Goal: Task Accomplishment & Management: Use online tool/utility

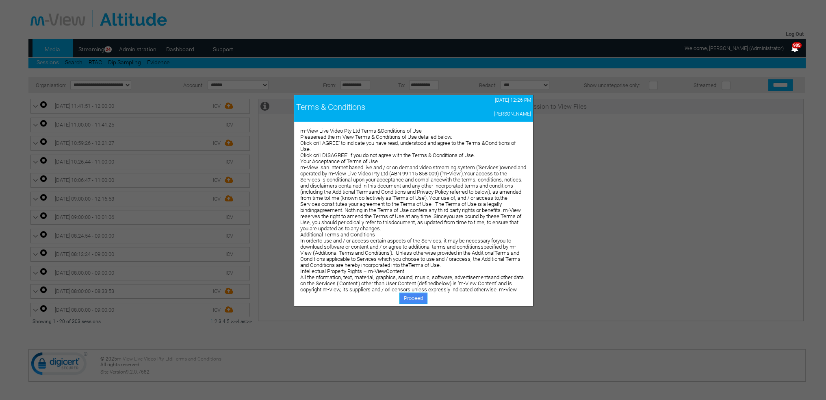
click at [407, 299] on link "Proceed" at bounding box center [414, 297] width 28 height 11
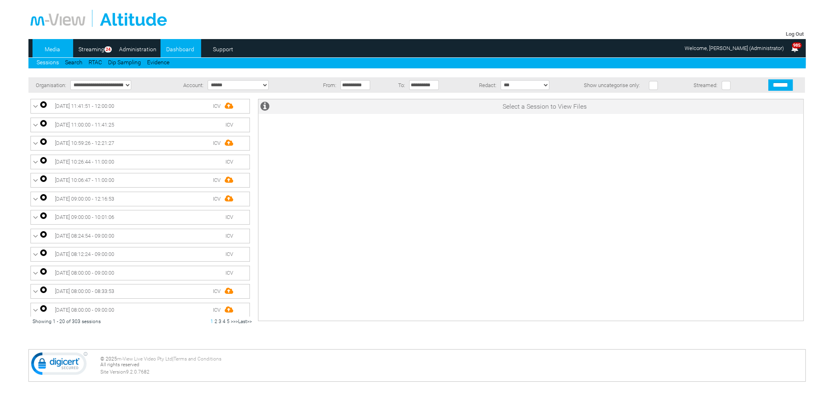
click at [189, 50] on link "Dashboard" at bounding box center [180, 49] width 39 height 12
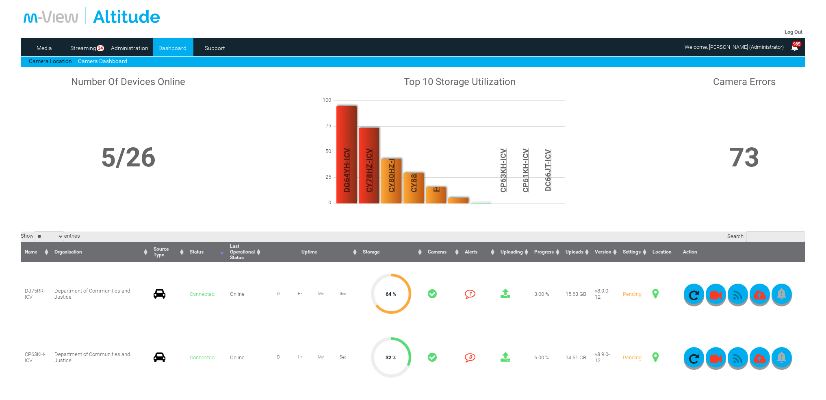
scroll to position [163, 0]
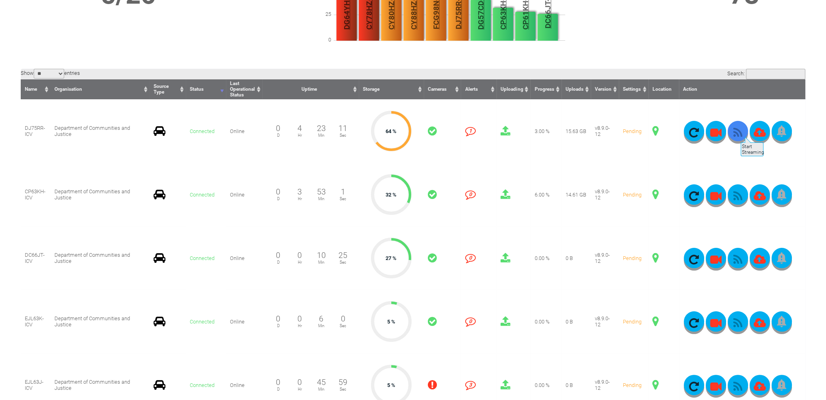
click at [740, 133] on icon "button" at bounding box center [738, 132] width 20 height 11
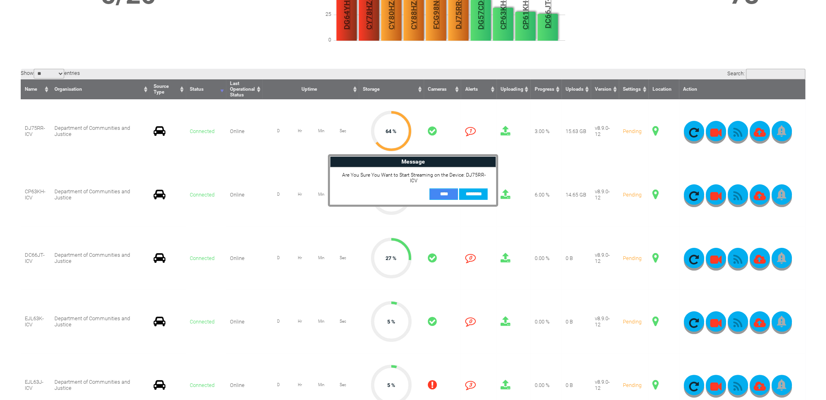
click at [447, 190] on input "**" at bounding box center [444, 193] width 28 height 11
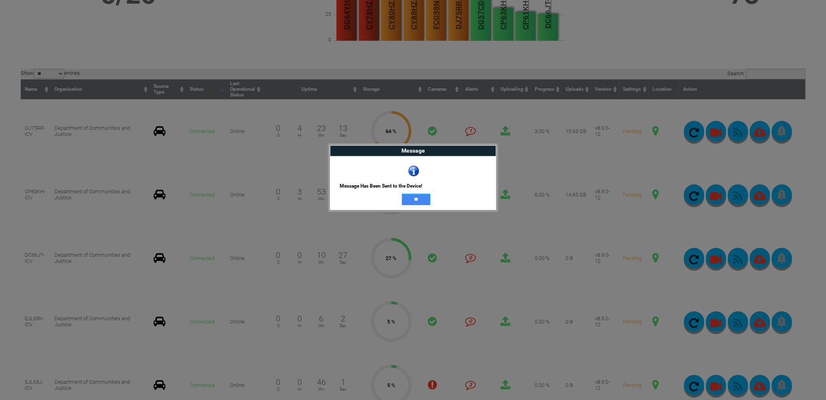
click at [418, 200] on input "**" at bounding box center [416, 199] width 28 height 11
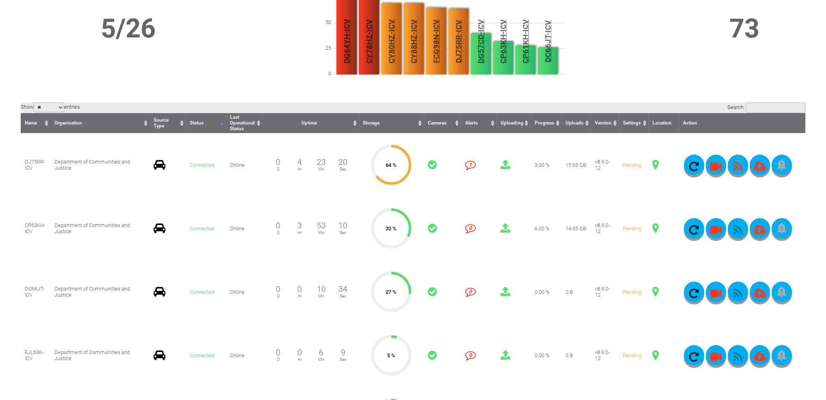
scroll to position [0, 0]
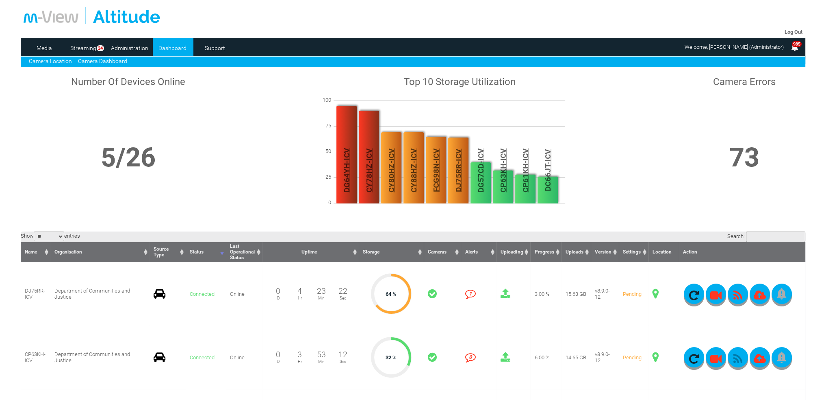
click at [60, 61] on link "Camera Location" at bounding box center [50, 61] width 43 height 7
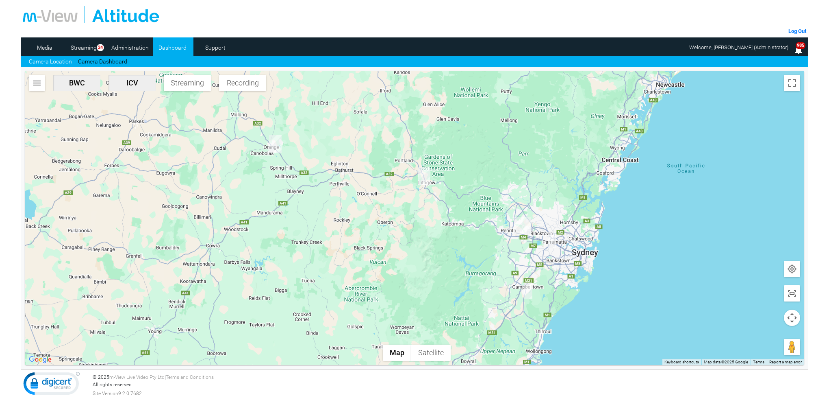
click at [426, 176] on img "DJ75RR-ICV" at bounding box center [424, 175] width 12 height 17
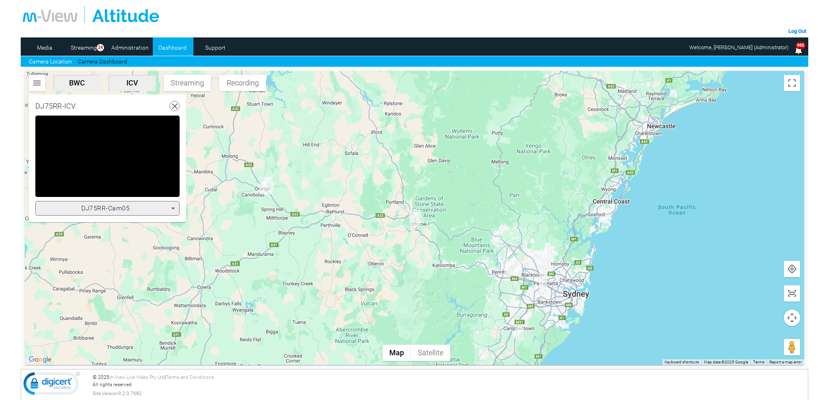
click at [174, 209] on icon at bounding box center [173, 208] width 10 height 10
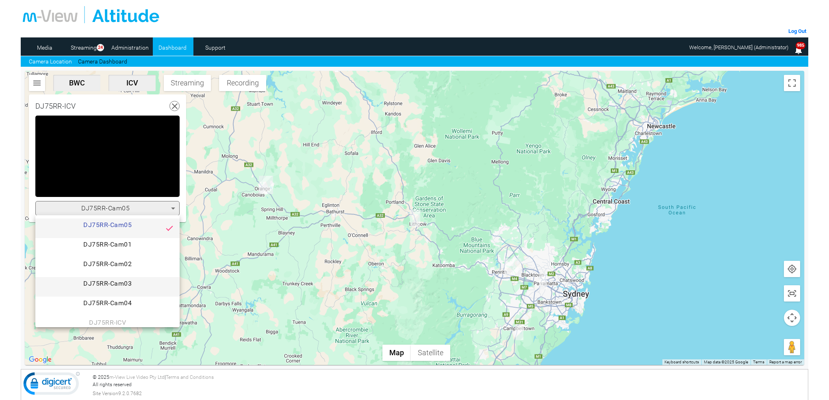
click at [115, 281] on span "DJ75RR-Cam03" at bounding box center [107, 286] width 131 height 16
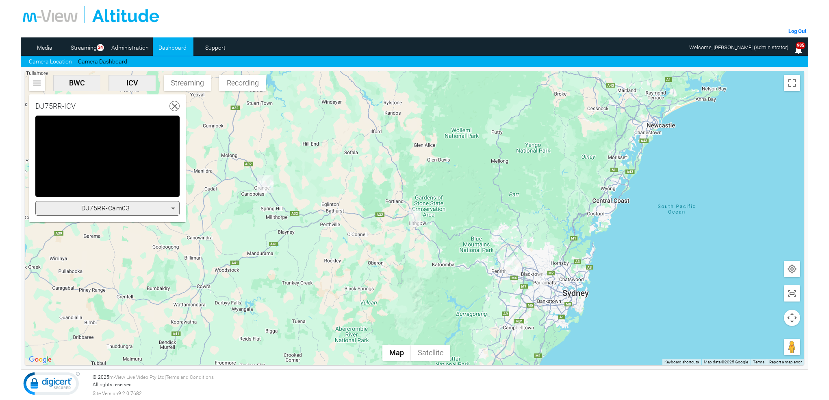
click at [175, 205] on icon at bounding box center [173, 208] width 10 height 10
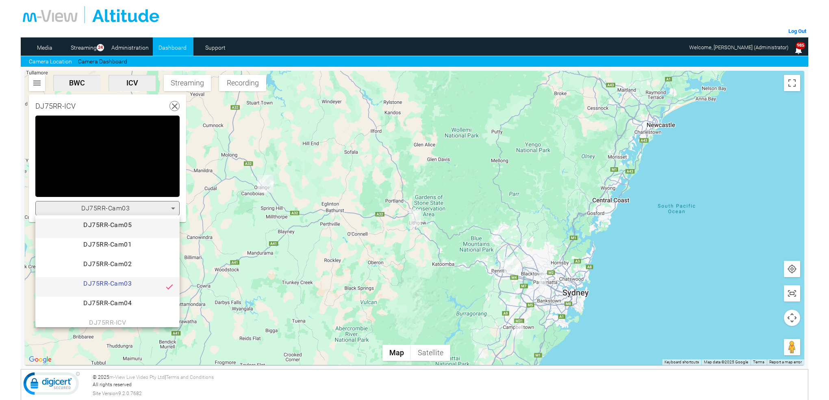
click at [128, 227] on span "DJ75RR-Cam05" at bounding box center [107, 228] width 131 height 16
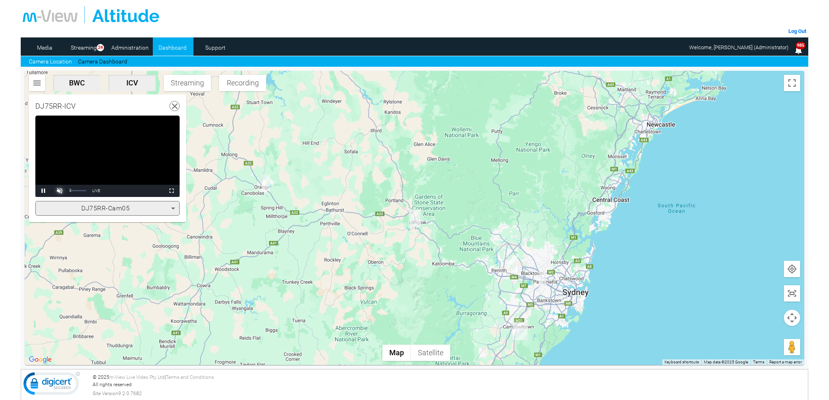
click at [63, 191] on span "Video Player" at bounding box center [60, 191] width 16 height 0
click at [151, 167] on video "Video Player" at bounding box center [107, 155] width 144 height 81
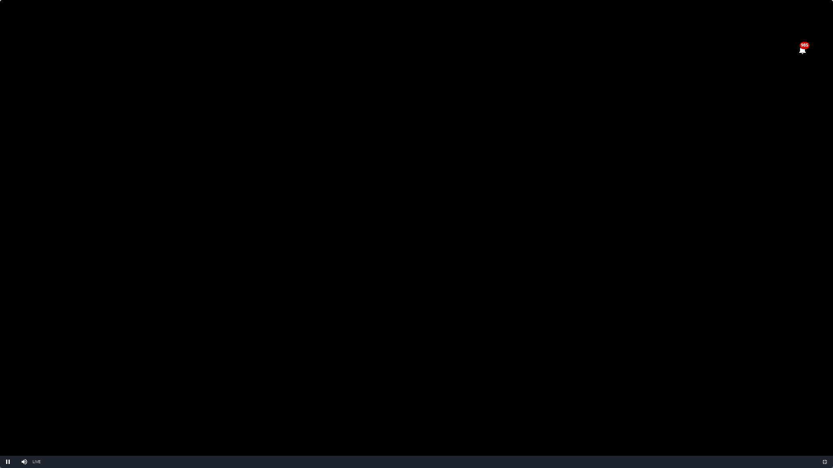
drag, startPoint x: 444, startPoint y: 323, endPoint x: 459, endPoint y: 264, distance: 60.4
click at [444, 323] on video "Video Player" at bounding box center [416, 234] width 833 height 468
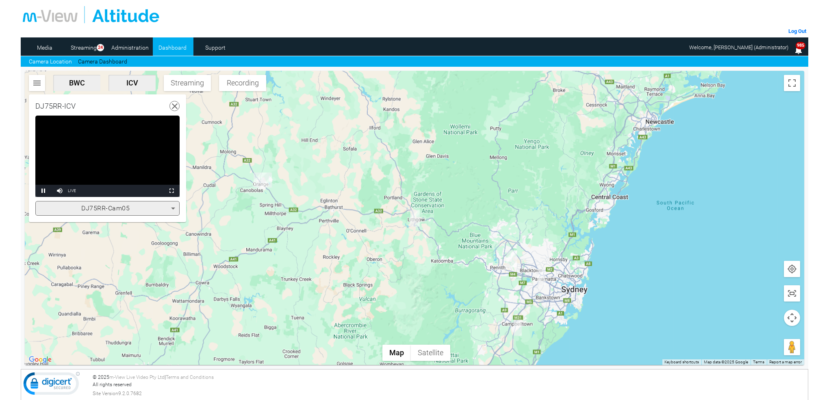
click at [173, 207] on icon at bounding box center [173, 208] width 4 height 2
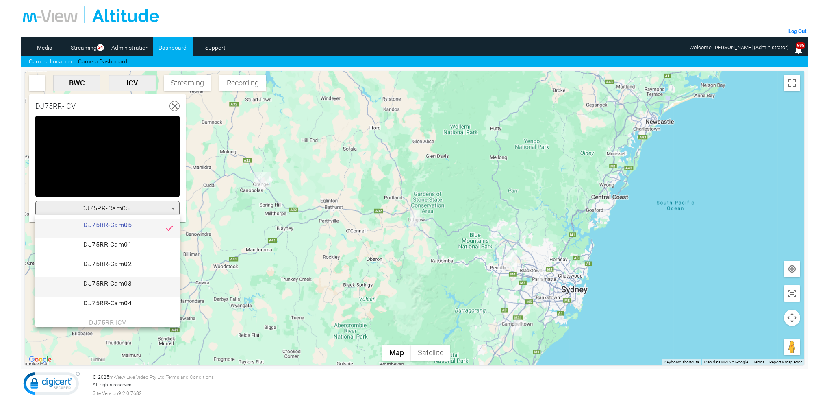
click at [128, 284] on span "DJ75RR-Cam03" at bounding box center [107, 286] width 131 height 16
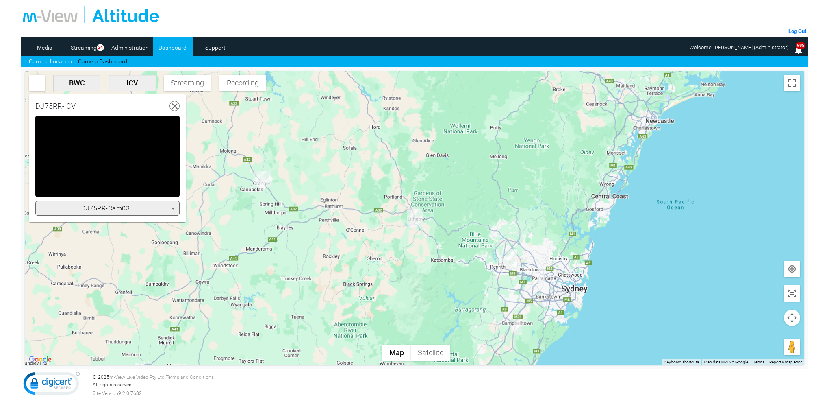
click at [171, 205] on icon at bounding box center [173, 208] width 10 height 10
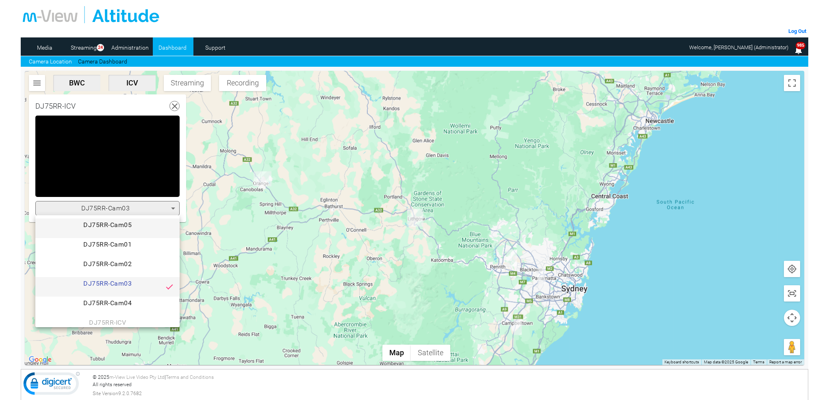
click at [141, 224] on span "DJ75RR-Cam05" at bounding box center [107, 228] width 131 height 16
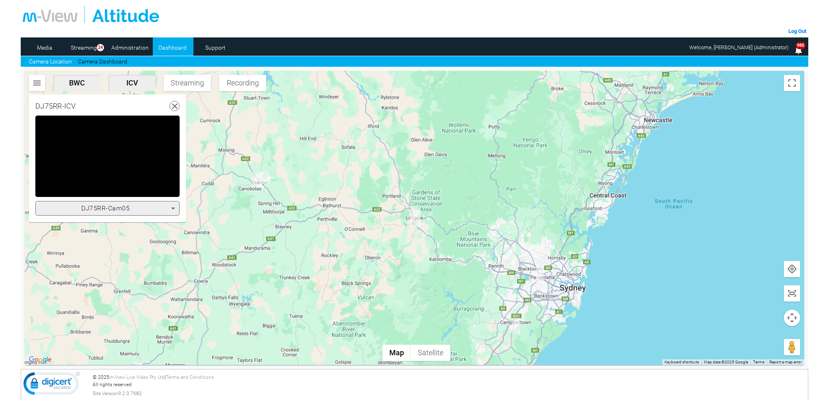
click at [118, 180] on video "Video Player" at bounding box center [107, 155] width 144 height 81
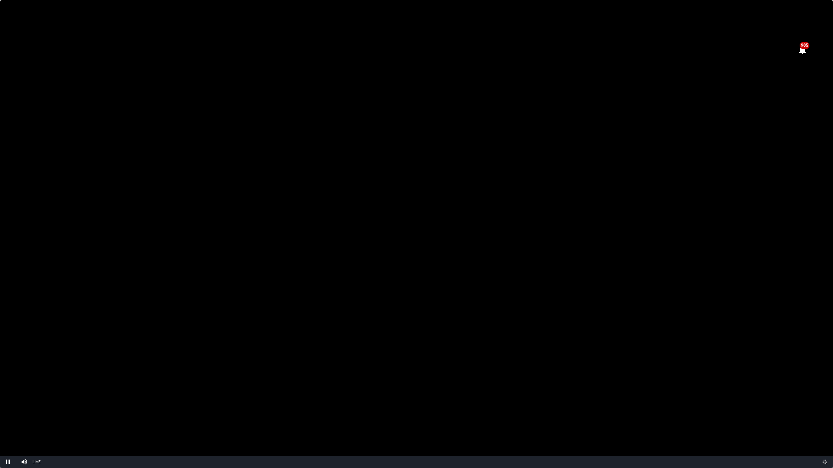
click at [531, 248] on video "Video Player" at bounding box center [416, 234] width 833 height 468
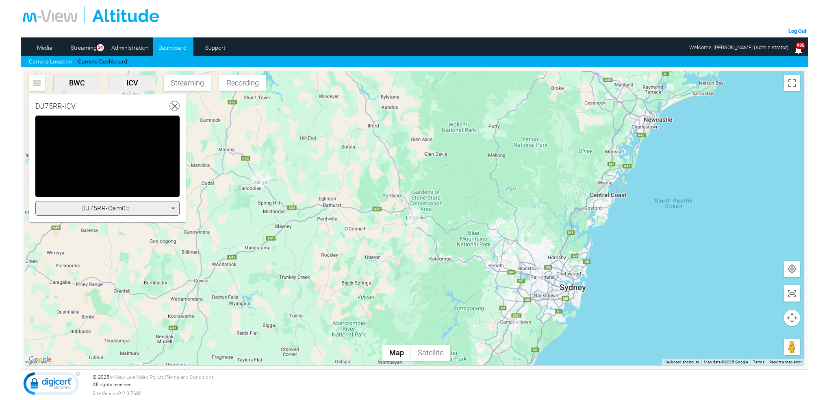
click at [153, 172] on video "Video Player" at bounding box center [107, 155] width 144 height 81
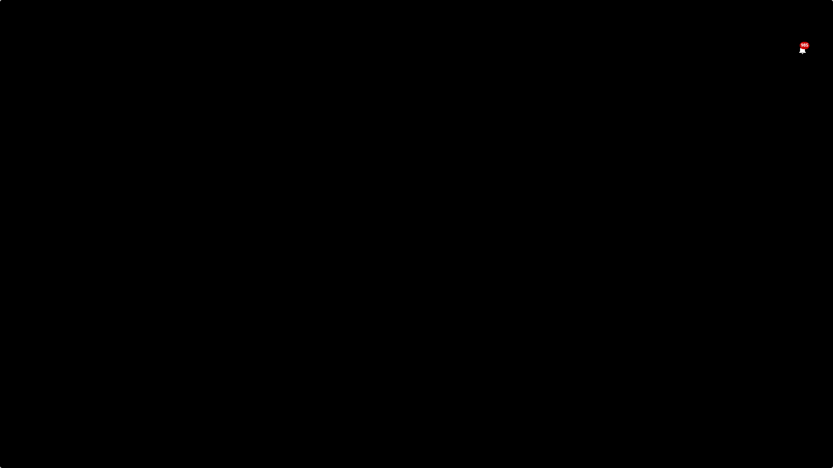
click at [531, 211] on video "Video Player" at bounding box center [416, 234] width 833 height 468
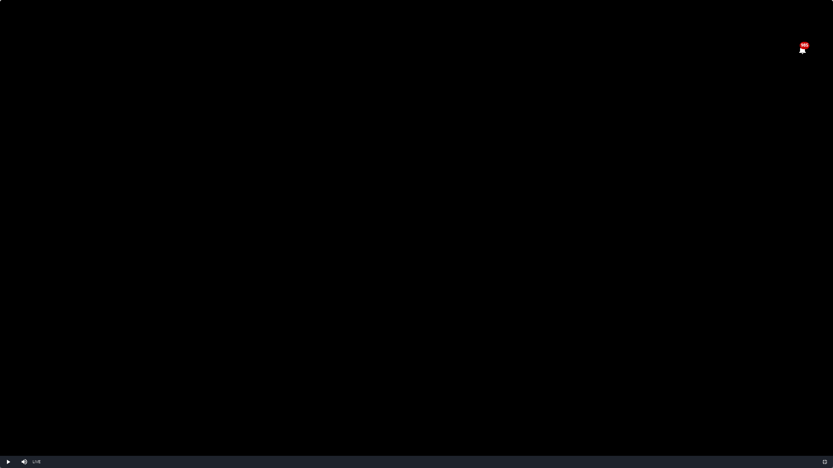
click at [531, 211] on video "Video Player" at bounding box center [416, 234] width 833 height 468
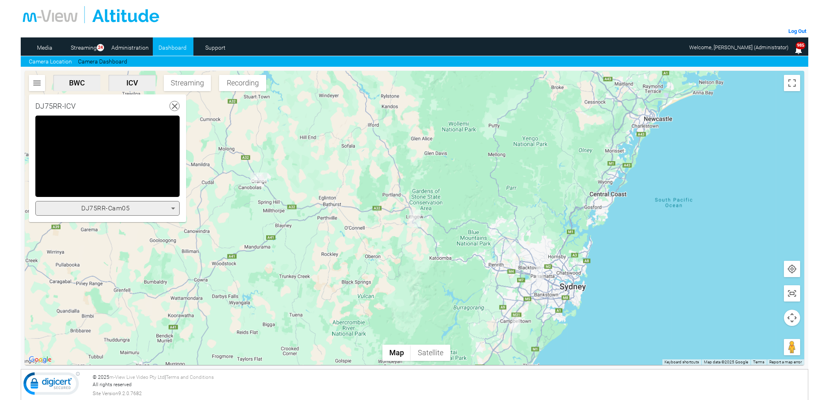
click at [172, 109] on icon at bounding box center [175, 106] width 10 height 10
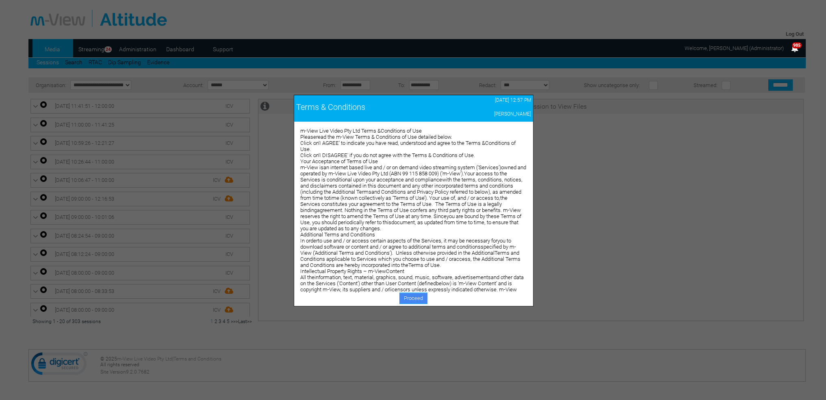
click at [417, 298] on link "Proceed" at bounding box center [414, 297] width 28 height 11
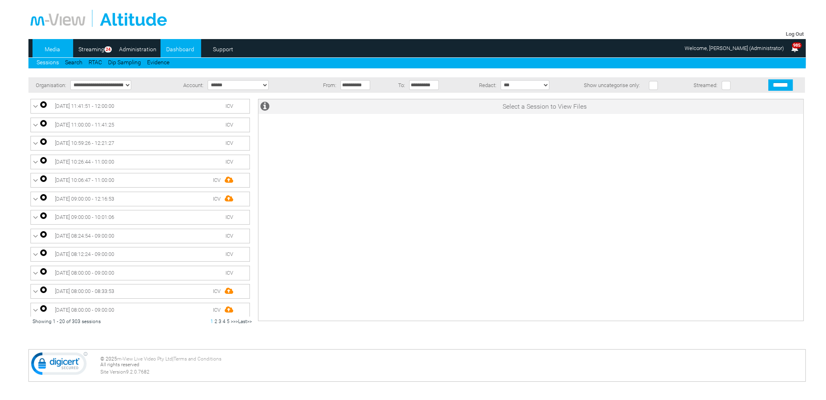
click at [181, 49] on link "Dashboard" at bounding box center [180, 49] width 39 height 12
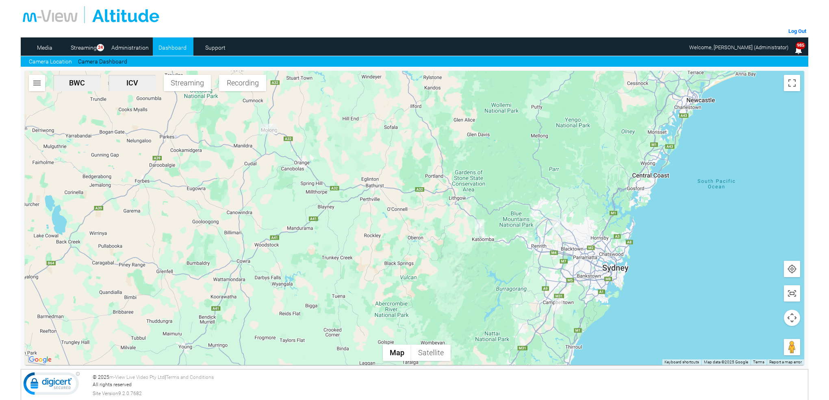
click at [478, 226] on img "DJ75RR-ICV" at bounding box center [480, 227] width 10 height 17
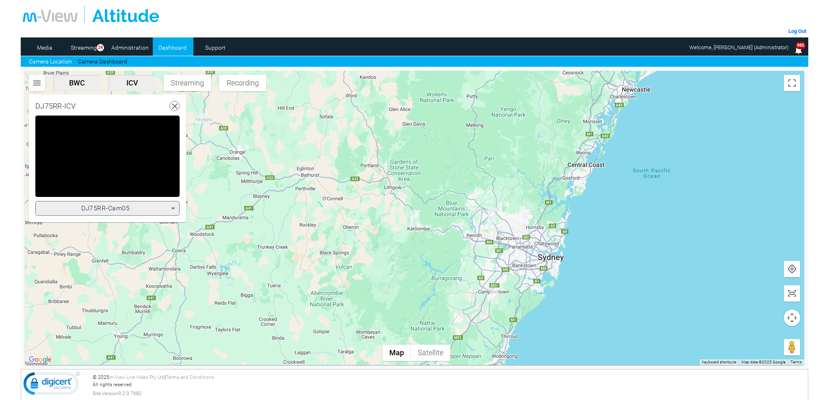
click at [172, 207] on icon at bounding box center [173, 208] width 4 height 2
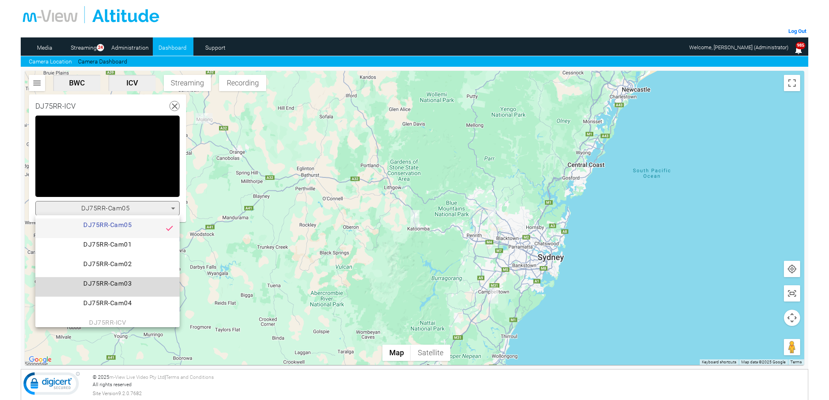
click at [141, 280] on span "DJ75RR-Cam03" at bounding box center [107, 286] width 131 height 16
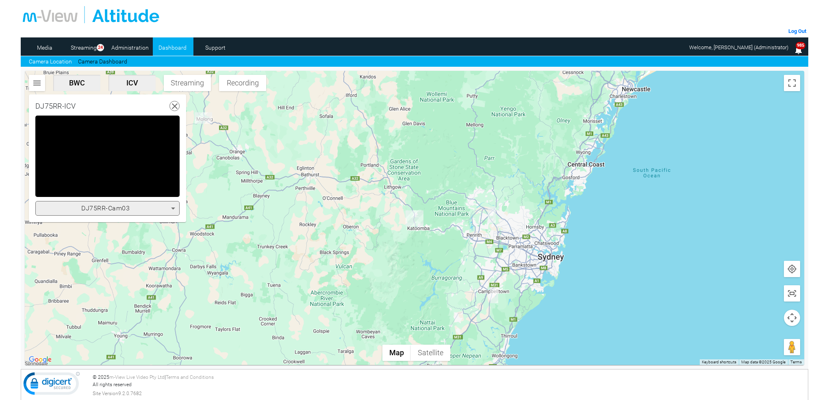
click at [173, 204] on icon at bounding box center [173, 208] width 10 height 10
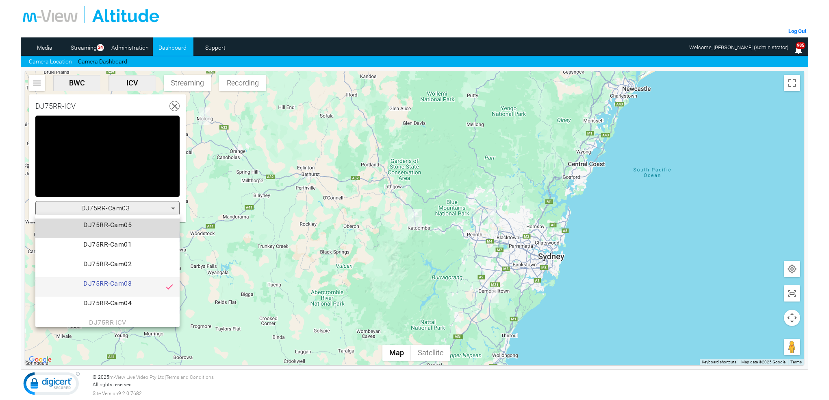
click at [138, 222] on span "DJ75RR-Cam05" at bounding box center [107, 228] width 131 height 16
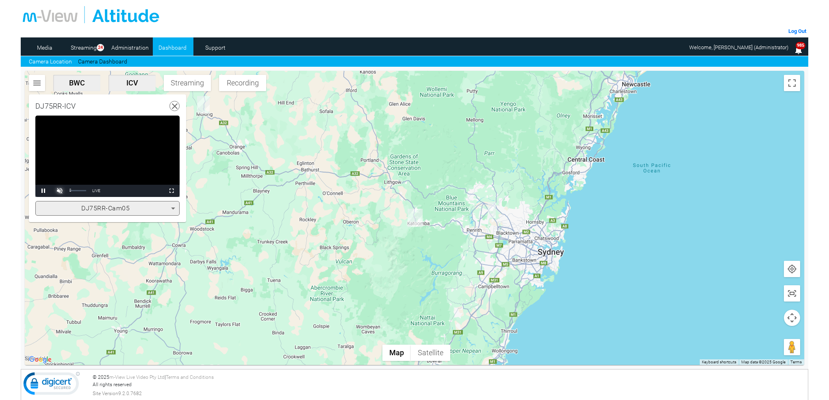
click at [59, 191] on span "Video Player" at bounding box center [60, 191] width 16 height 0
click at [172, 109] on icon at bounding box center [175, 106] width 10 height 10
